Goal: Navigation & Orientation: Find specific page/section

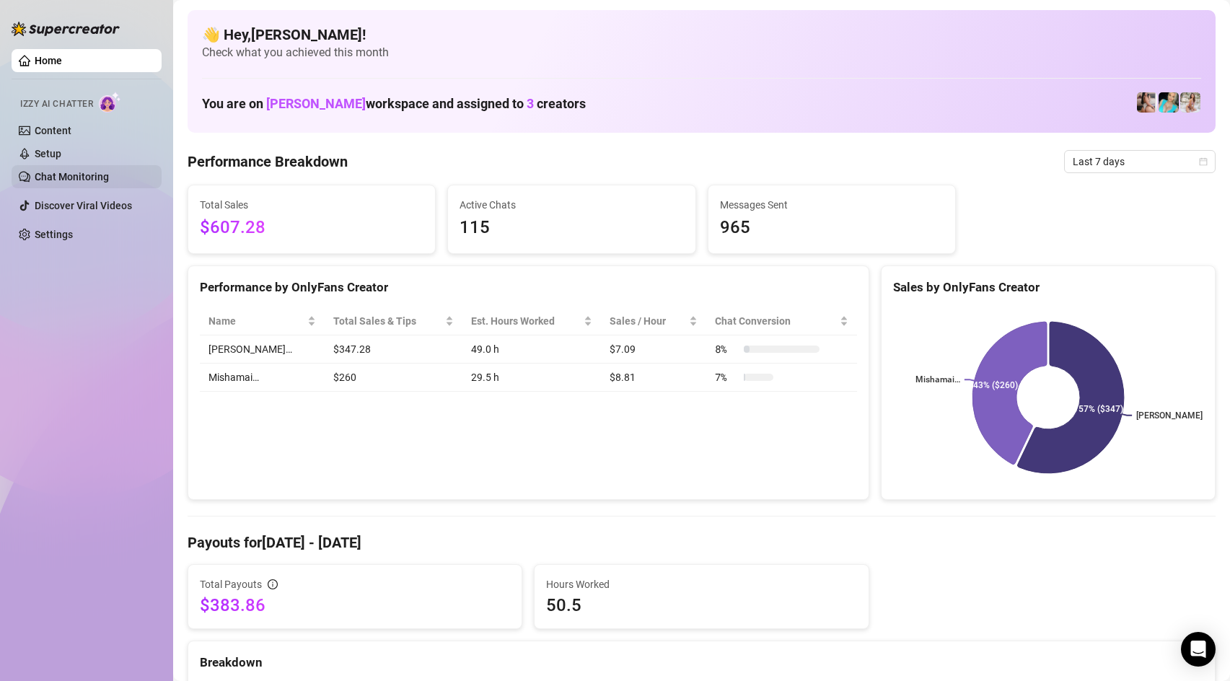
click at [109, 171] on link "Chat Monitoring" at bounding box center [72, 177] width 74 height 12
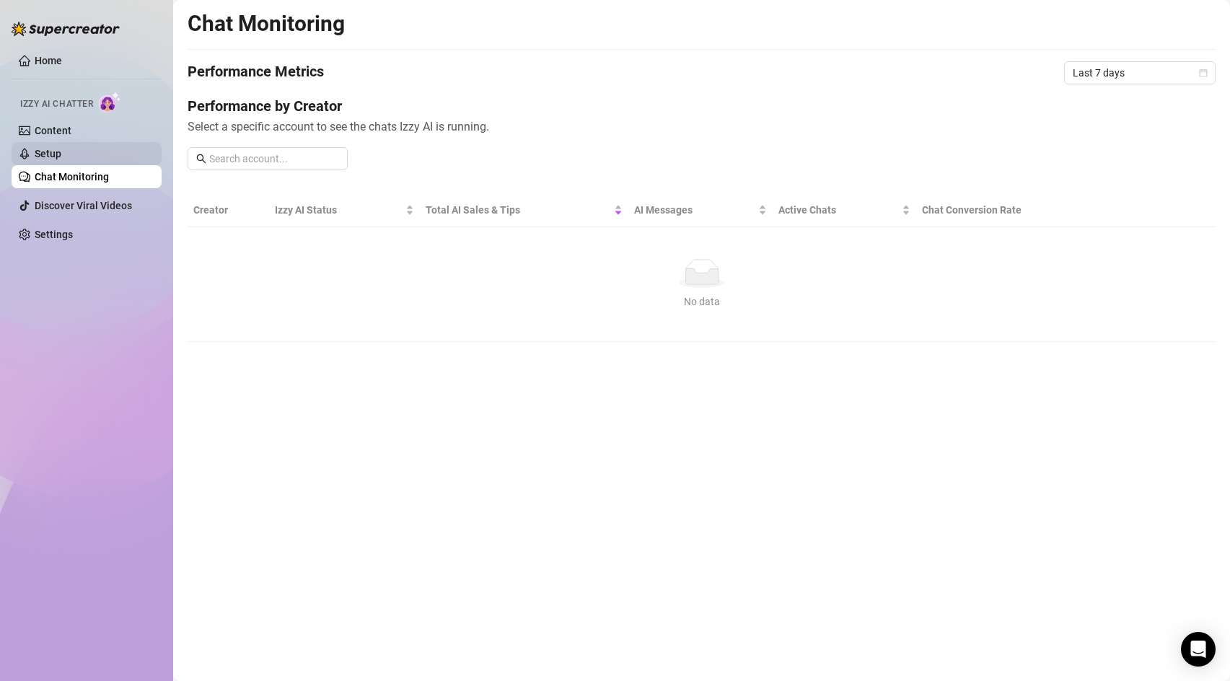
click at [61, 159] on link "Setup" at bounding box center [48, 154] width 27 height 12
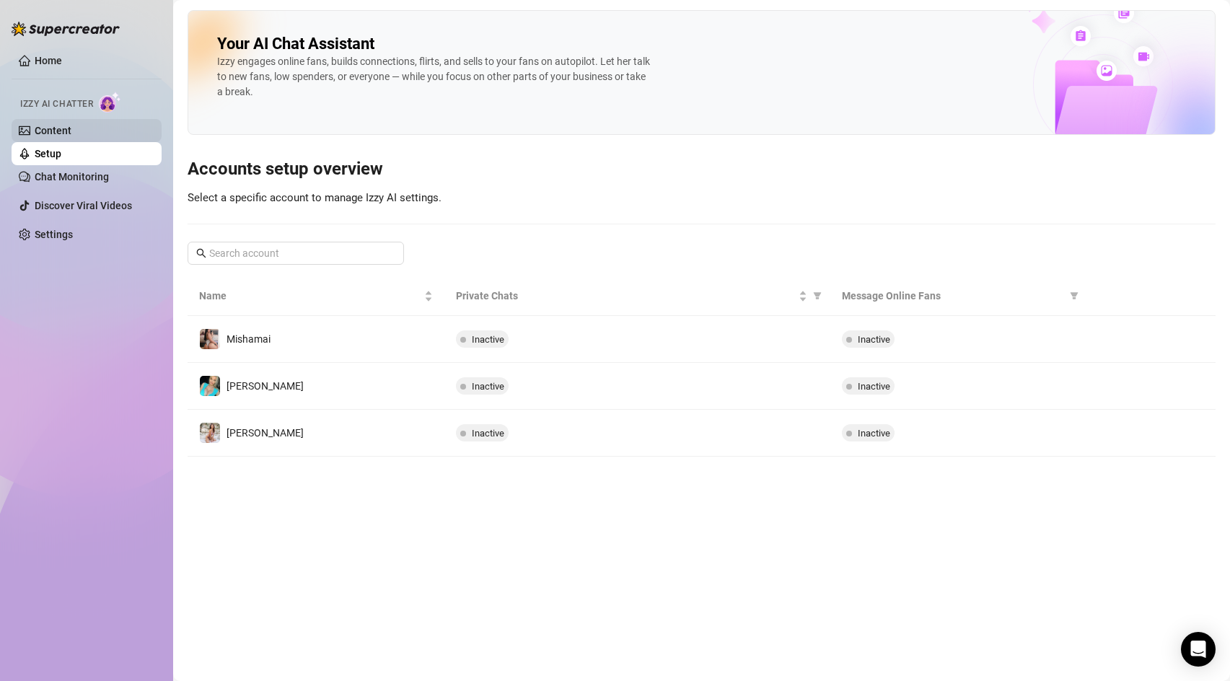
click at [45, 136] on link "Content" at bounding box center [53, 131] width 37 height 12
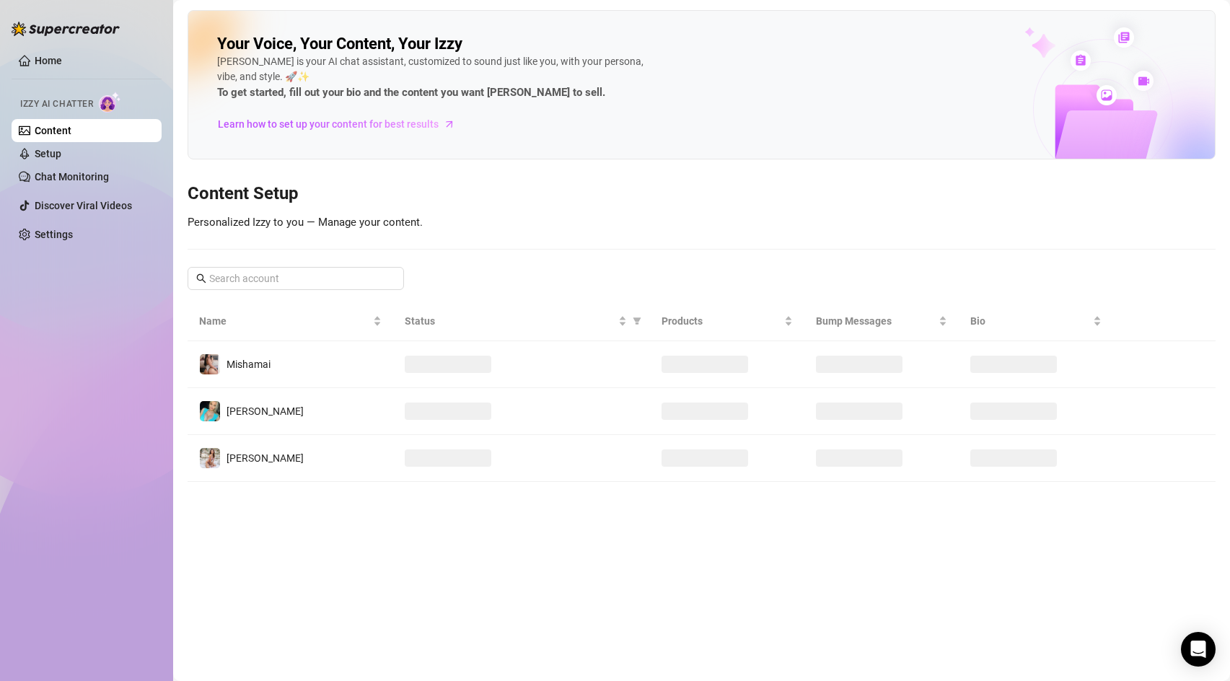
click at [45, 136] on link "Content" at bounding box center [53, 131] width 37 height 12
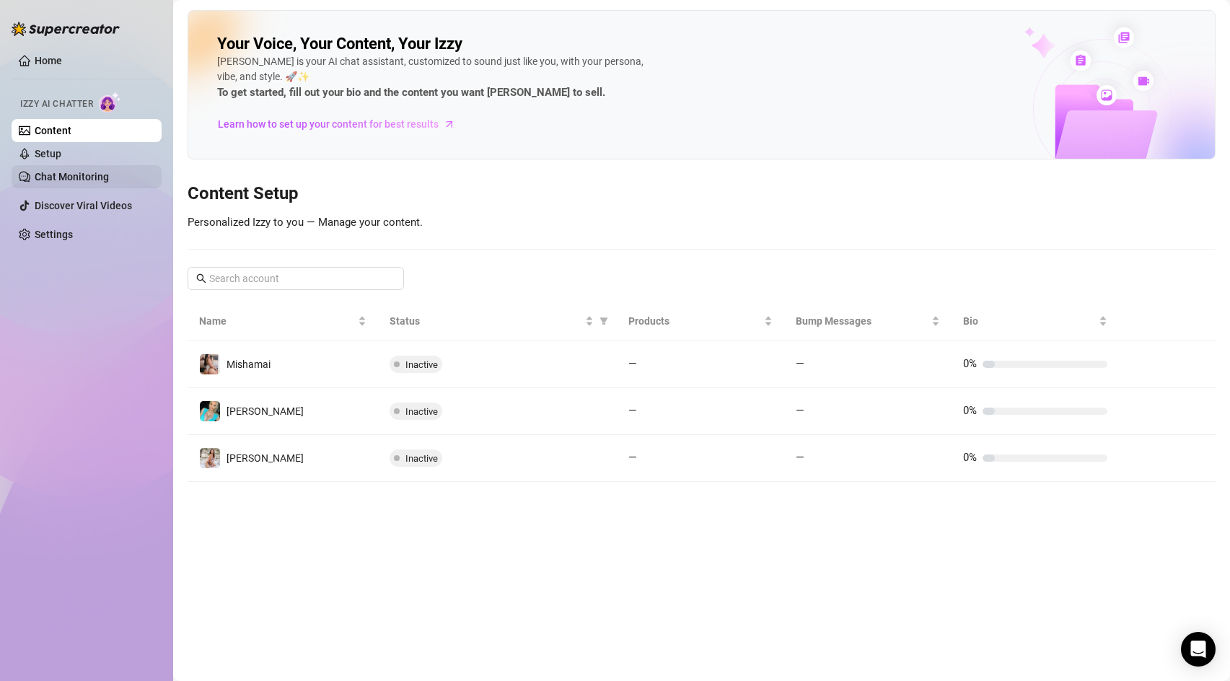
click at [60, 175] on link "Chat Monitoring" at bounding box center [72, 177] width 74 height 12
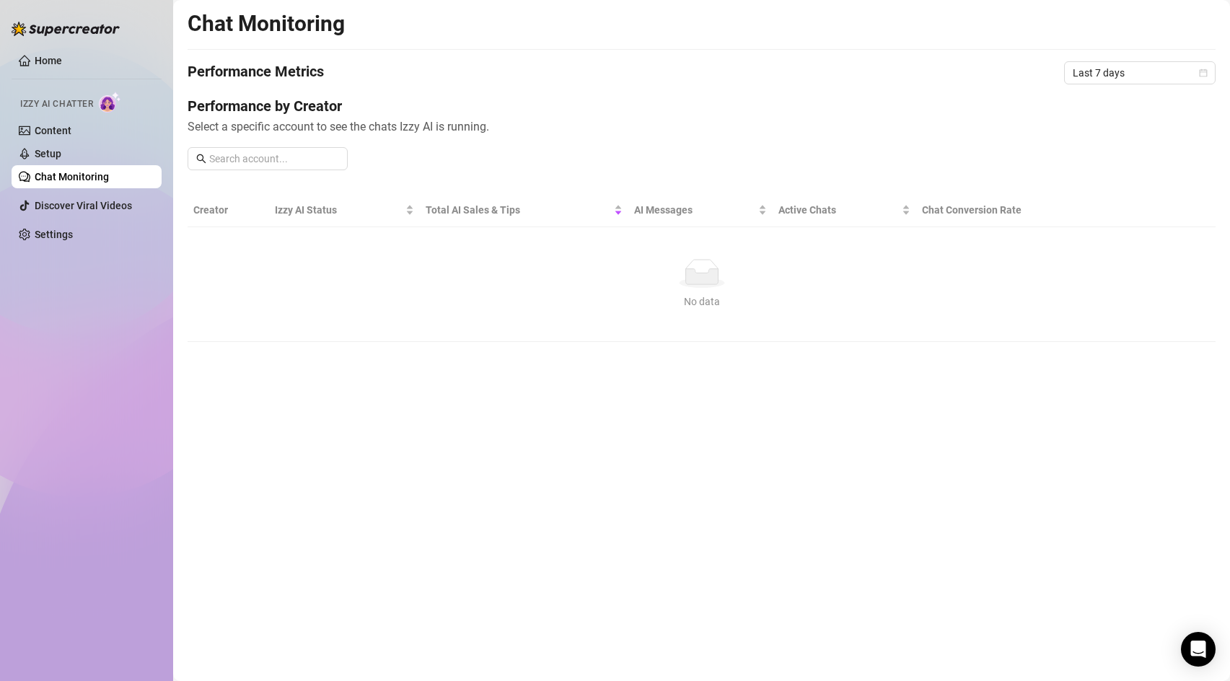
click at [61, 175] on link "Chat Monitoring" at bounding box center [72, 177] width 74 height 12
click at [83, 211] on link "Discover Viral Videos" at bounding box center [83, 206] width 97 height 12
click at [84, 211] on link "Discover Viral Videos" at bounding box center [83, 206] width 97 height 12
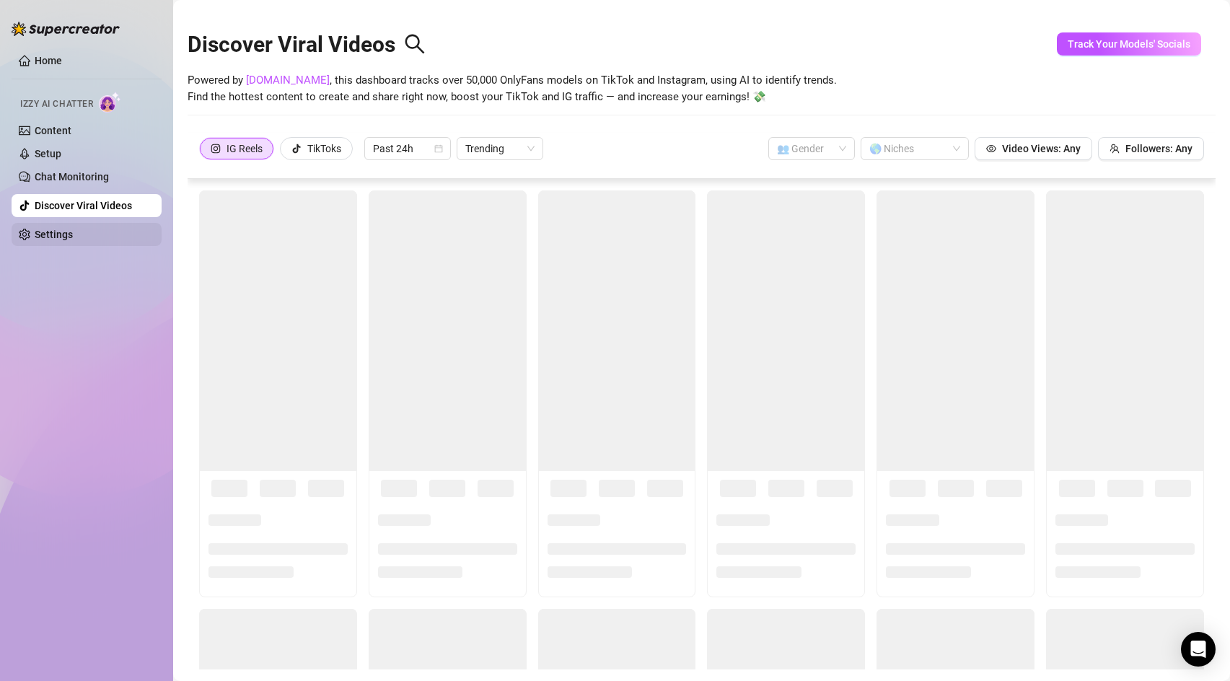
click at [73, 240] on link "Settings" at bounding box center [54, 235] width 38 height 12
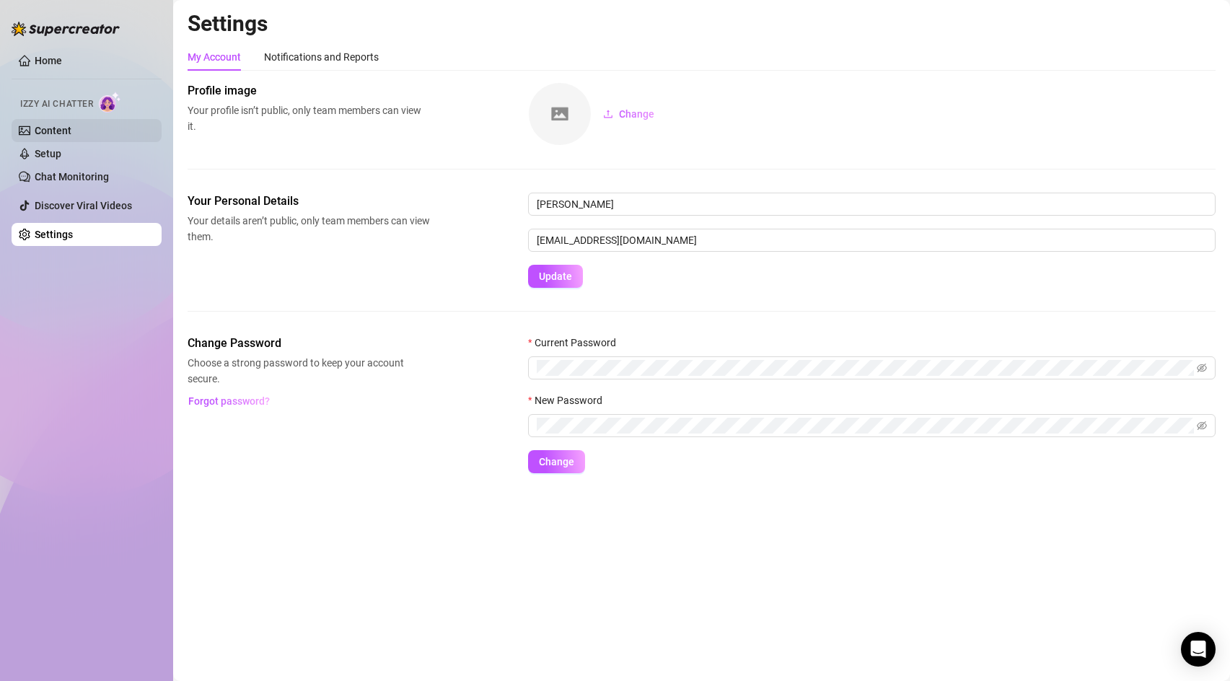
click at [59, 130] on link "Content" at bounding box center [53, 131] width 37 height 12
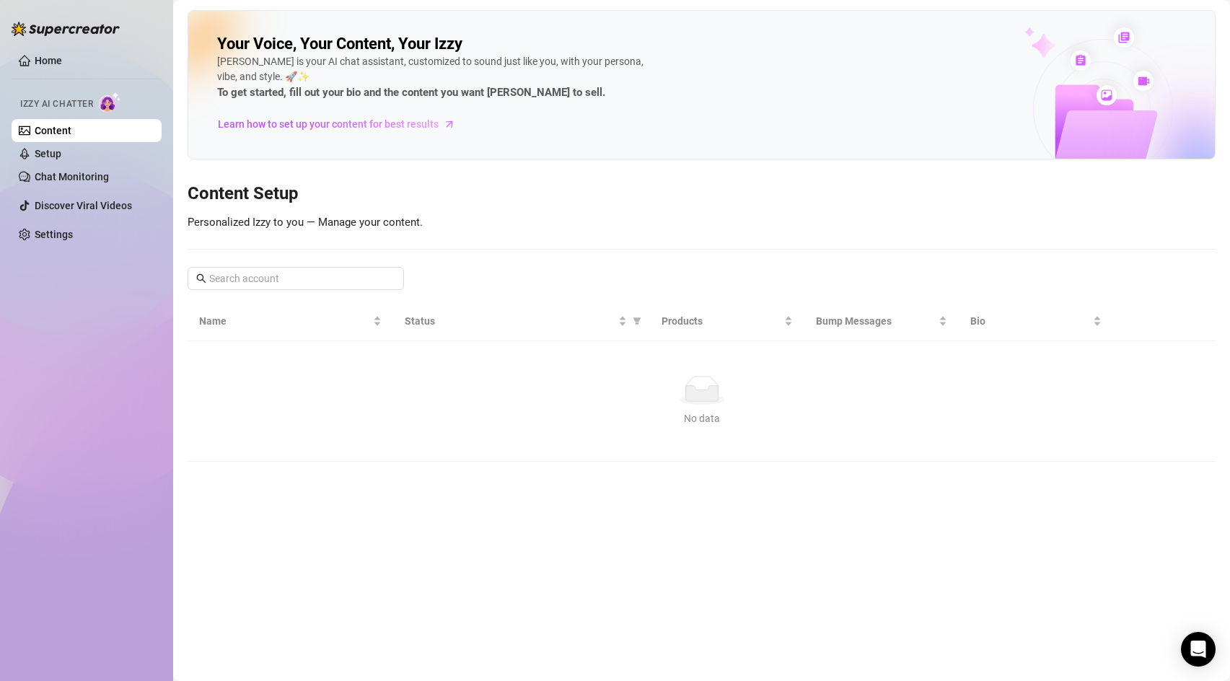
click at [59, 130] on link "Content" at bounding box center [53, 131] width 37 height 12
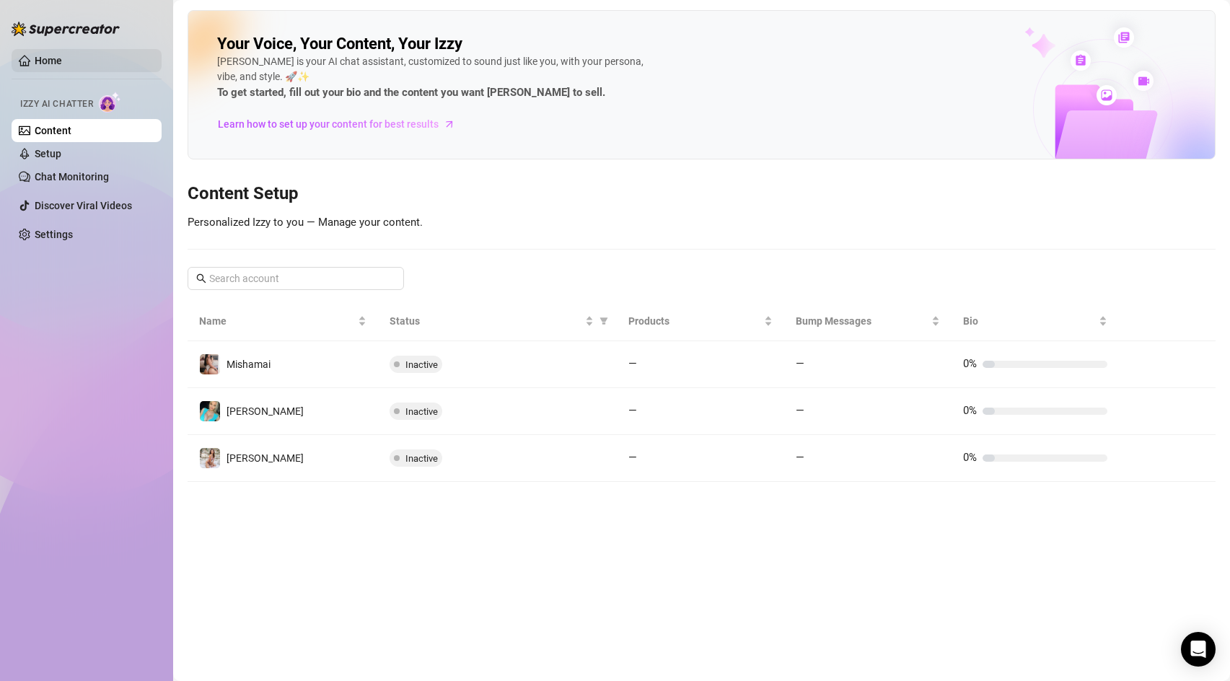
click at [62, 65] on link "Home" at bounding box center [48, 61] width 27 height 12
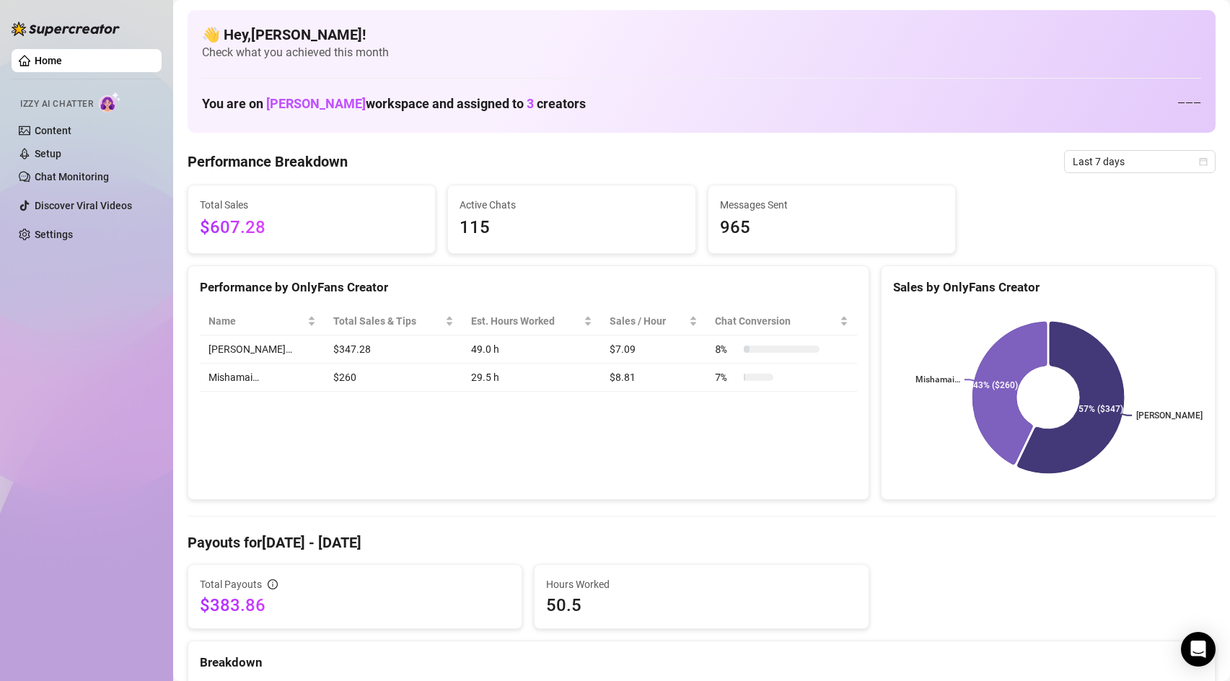
click at [62, 65] on link "Home" at bounding box center [48, 61] width 27 height 12
click at [54, 148] on link "Setup" at bounding box center [48, 154] width 27 height 12
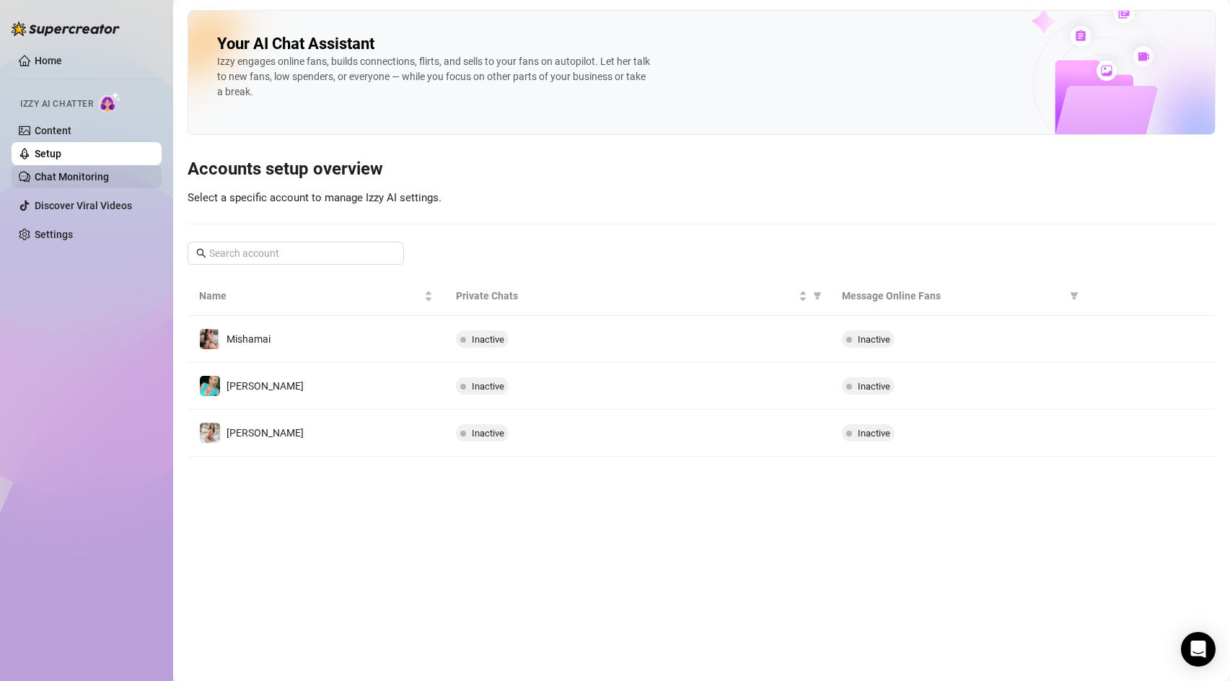
click at [56, 183] on link "Chat Monitoring" at bounding box center [72, 177] width 74 height 12
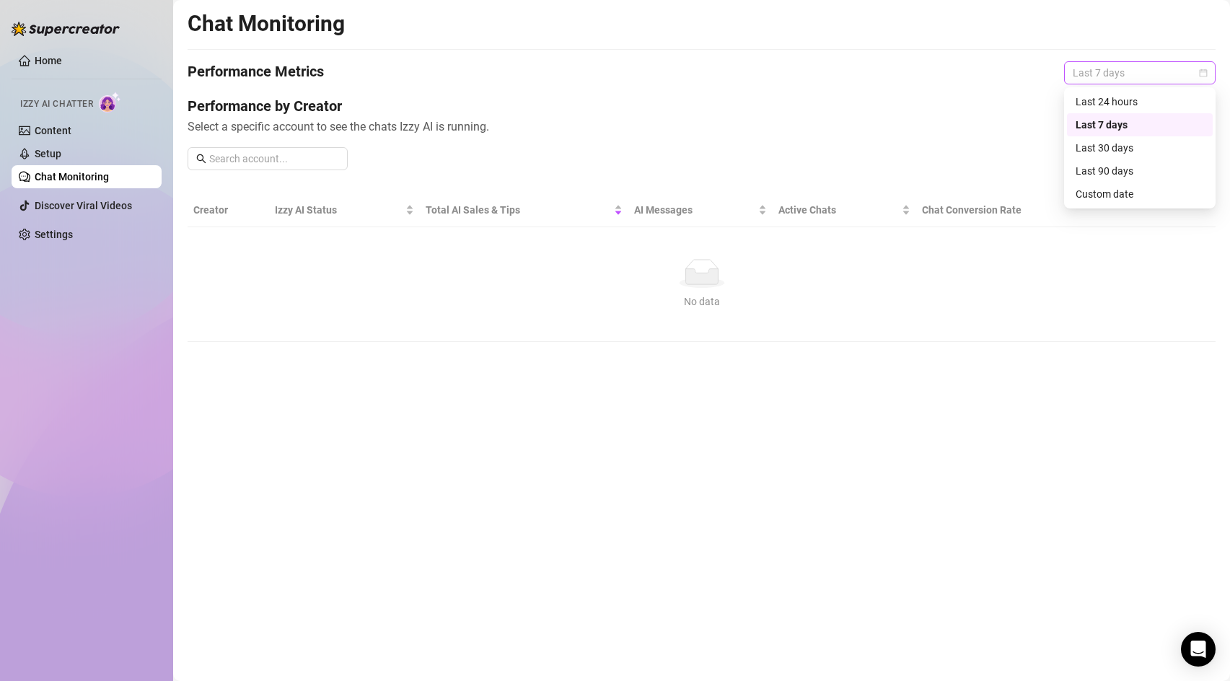
click at [1137, 77] on span "Last 7 days" at bounding box center [1140, 73] width 134 height 22
click at [1088, 180] on div "Last 90 days" at bounding box center [1140, 170] width 146 height 23
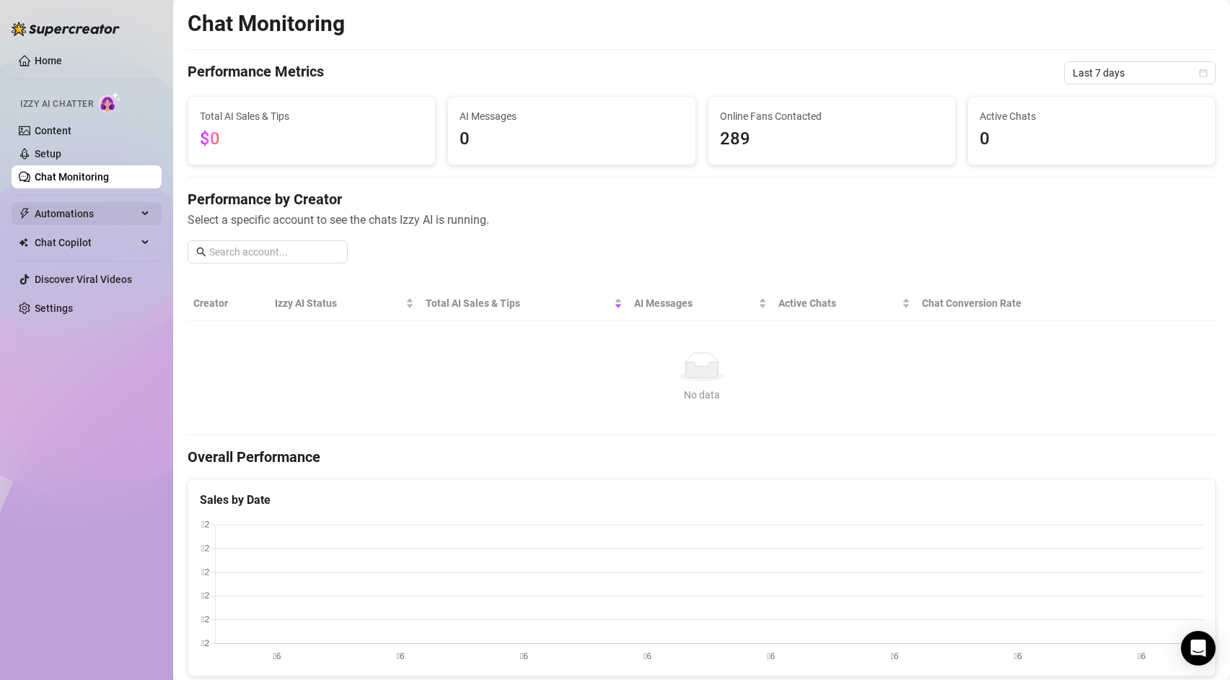
click at [85, 210] on span "Automations" at bounding box center [86, 213] width 102 height 23
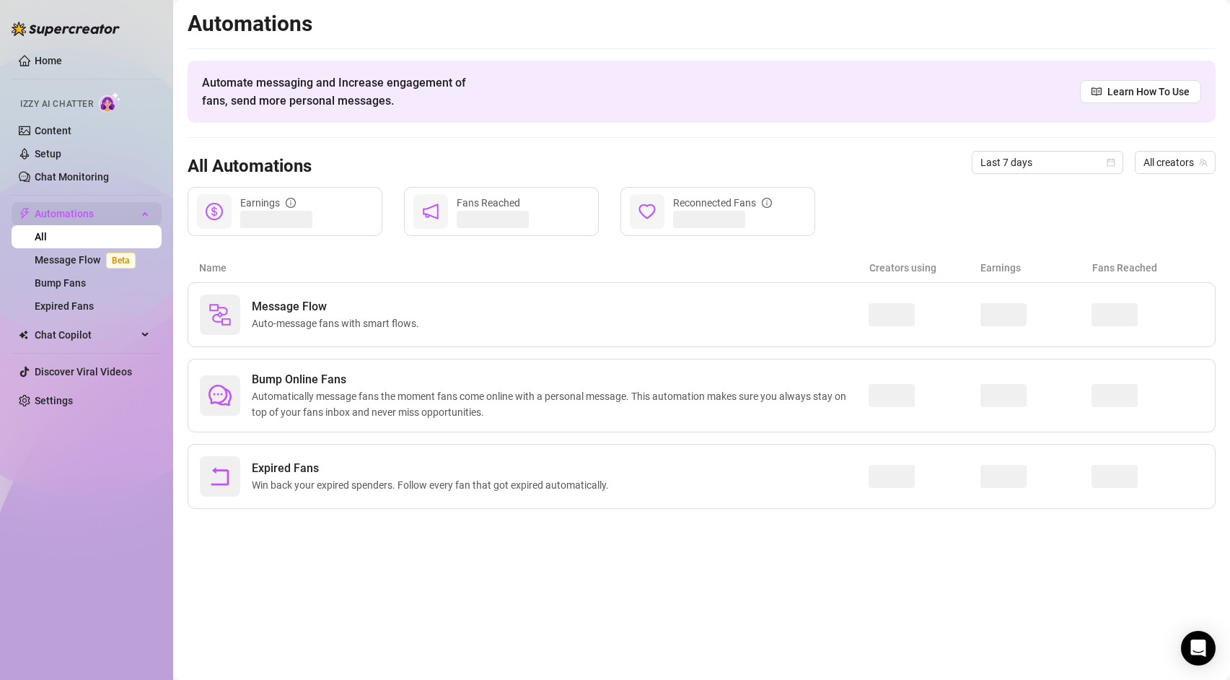
click at [100, 207] on span "Automations" at bounding box center [86, 213] width 102 height 23
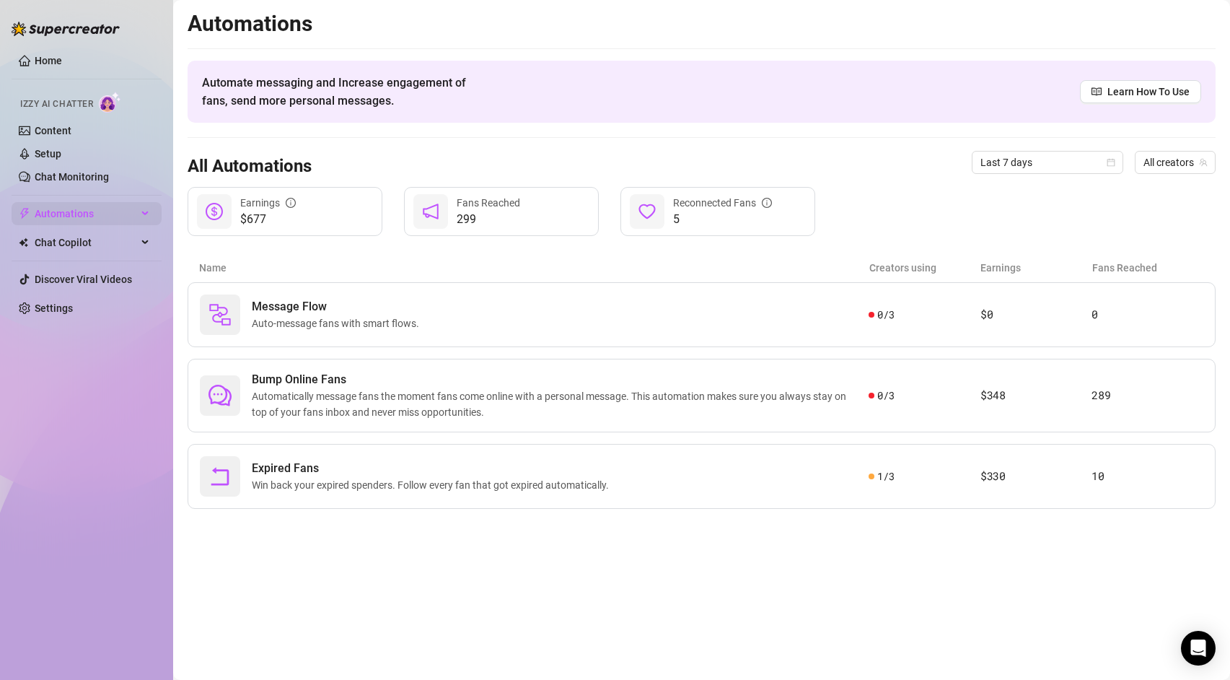
click at [100, 207] on span "Automations" at bounding box center [86, 213] width 102 height 23
